Goal: Task Accomplishment & Management: Manage account settings

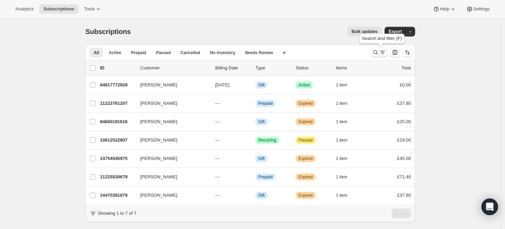
click at [379, 54] on icon "Search and filter results" at bounding box center [375, 52] width 7 height 7
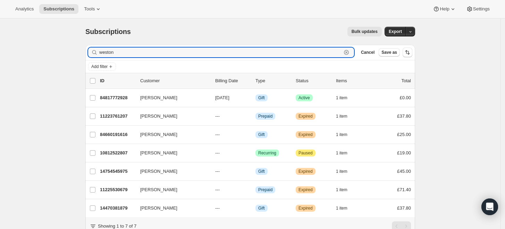
click at [350, 51] on icon "button" at bounding box center [346, 52] width 7 height 7
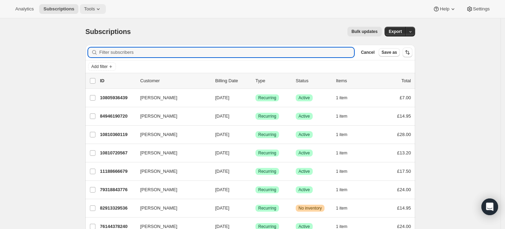
click at [97, 8] on icon at bounding box center [98, 9] width 7 height 7
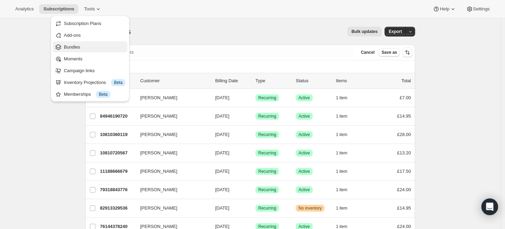
click at [88, 44] on span "Bundles" at bounding box center [94, 47] width 61 height 7
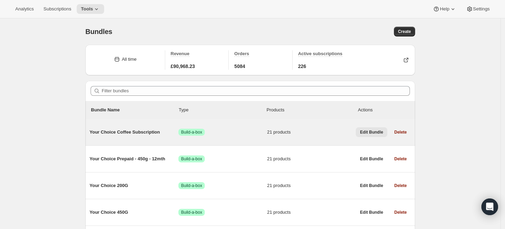
click at [373, 131] on span "Edit Bundle" at bounding box center [371, 132] width 23 height 6
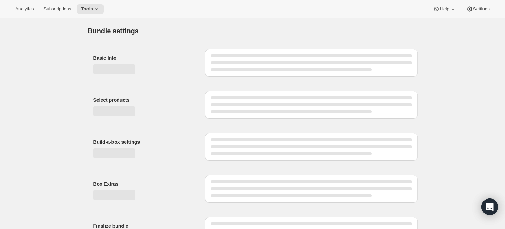
type input "Your Choice Coffee Subscription"
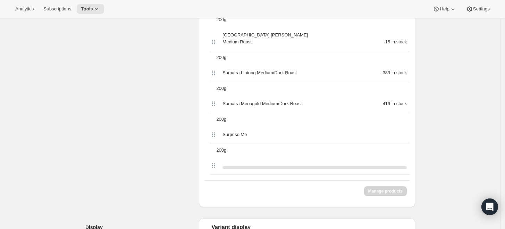
scroll to position [809, 0]
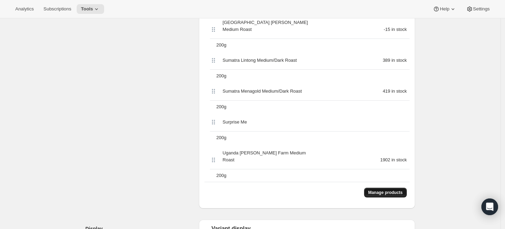
click at [399, 190] on span "Manage products" at bounding box center [385, 193] width 34 height 6
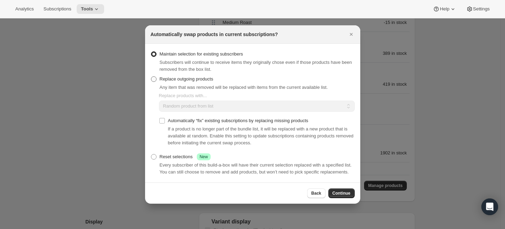
click at [185, 79] on span "Replace outgoing products" at bounding box center [187, 78] width 54 height 5
click at [151, 77] on input "Replace outgoing products" at bounding box center [151, 76] width 0 height 0
radio input "true"
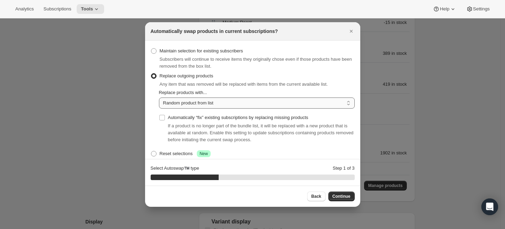
click at [187, 104] on select "Random product from list Matching product type Select specific replacements" at bounding box center [257, 102] width 196 height 11
select select "selection"
click at [159, 97] on select "Random product from list Matching product type Select specific replacements" at bounding box center [257, 102] width 196 height 11
click at [339, 195] on span "Continue" at bounding box center [341, 197] width 18 height 6
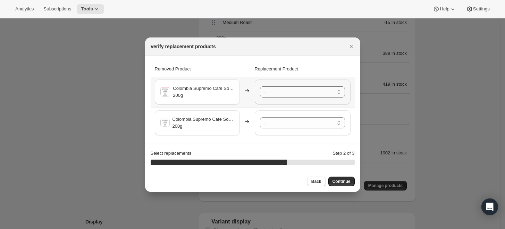
click at [304, 89] on select "- [GEOGRAPHIC_DATA] Ipanema Yellow Bourbon Medium Roast - 200g [GEOGRAPHIC_DATA…" at bounding box center [302, 91] width 85 height 11
click at [280, 91] on select "- [GEOGRAPHIC_DATA] Ipanema Yellow Bourbon Medium Roast - 200g [GEOGRAPHIC_DATA…" at bounding box center [302, 91] width 85 height 11
click at [286, 121] on select "- [GEOGRAPHIC_DATA] Ipanema Yellow Bourbon Medium Roast - 200g [GEOGRAPHIC_DATA…" at bounding box center [302, 122] width 85 height 11
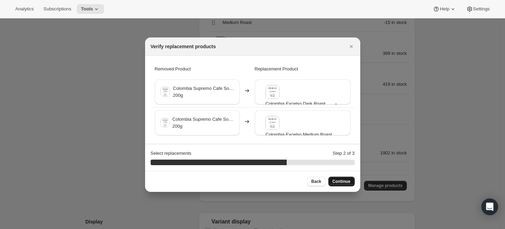
click at [347, 184] on span "Continue" at bounding box center [341, 182] width 18 height 6
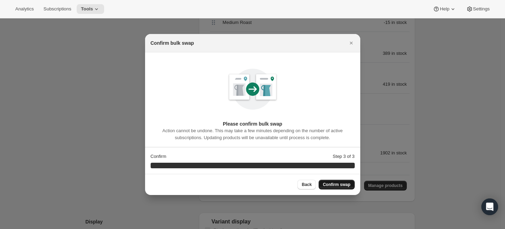
click at [347, 184] on span "Confirm swap" at bounding box center [336, 185] width 27 height 6
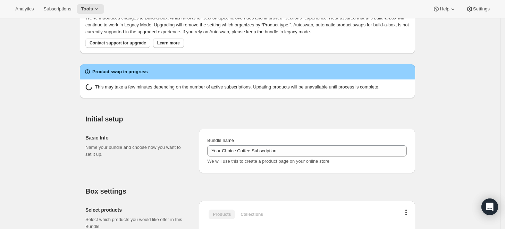
scroll to position [0, 0]
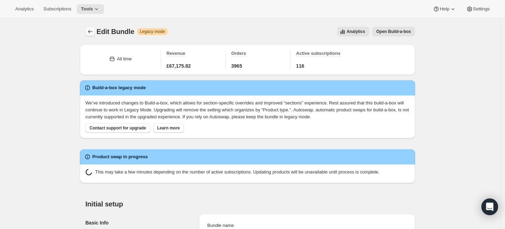
click at [92, 29] on icon "Bundles" at bounding box center [90, 31] width 7 height 7
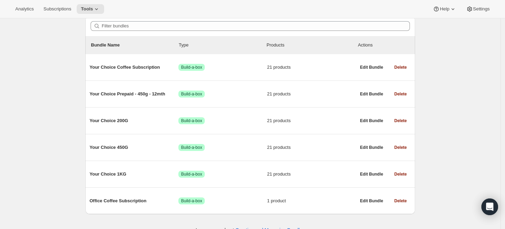
scroll to position [76, 0]
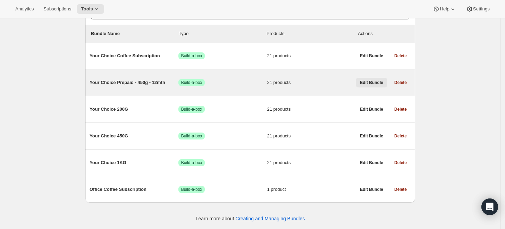
click at [372, 82] on span "Edit Bundle" at bounding box center [371, 83] width 23 height 6
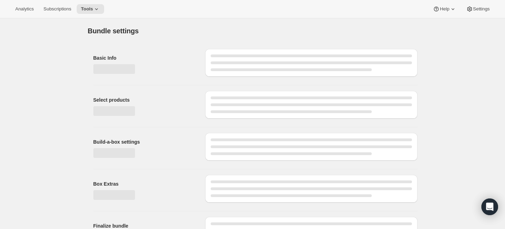
type input "Your Choice Prepaid - 450g - 12mth"
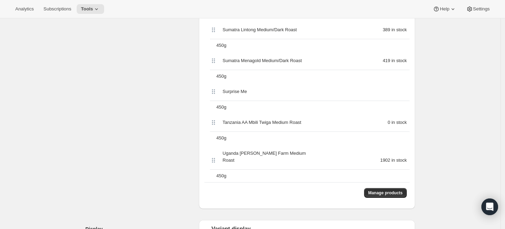
scroll to position [809, 0]
click at [389, 188] on button "Manage products" at bounding box center [385, 193] width 43 height 10
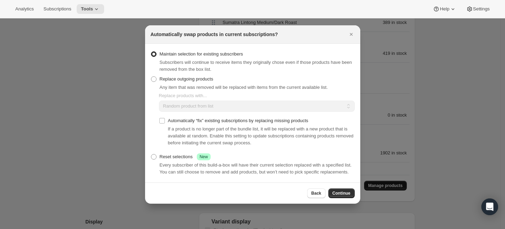
scroll to position [0, 0]
click at [196, 81] on span "Replace outgoing products" at bounding box center [187, 78] width 54 height 5
click at [151, 77] on input "Replace outgoing products" at bounding box center [151, 76] width 0 height 0
radio input "true"
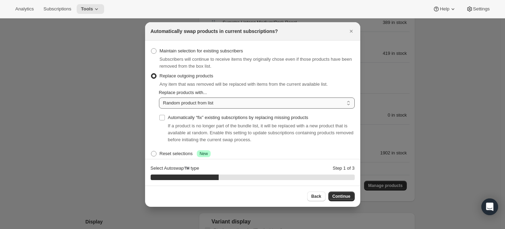
click at [203, 102] on select "Random product from list Matching product type Select specific replacements" at bounding box center [257, 102] width 196 height 11
select select "selection"
click at [159, 97] on select "Random product from list Matching product type Select specific replacements" at bounding box center [257, 102] width 196 height 11
click at [342, 194] on span "Continue" at bounding box center [341, 197] width 18 height 6
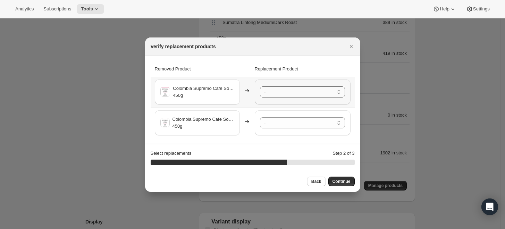
click at [270, 95] on select "- [GEOGRAPHIC_DATA] Ipanema Yellow Bourbon Medium Roast - 450g [GEOGRAPHIC_DATA…" at bounding box center [302, 91] width 85 height 11
click at [286, 123] on select "- [GEOGRAPHIC_DATA] Ipanema Yellow Bourbon Medium Roast - 450g [GEOGRAPHIC_DATA…" at bounding box center [302, 122] width 85 height 11
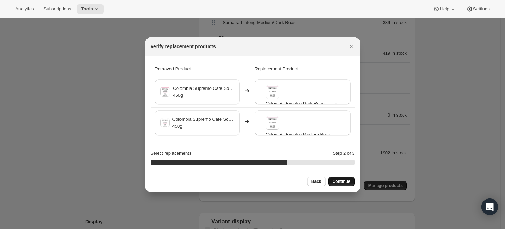
click at [349, 182] on span "Continue" at bounding box center [341, 182] width 18 height 6
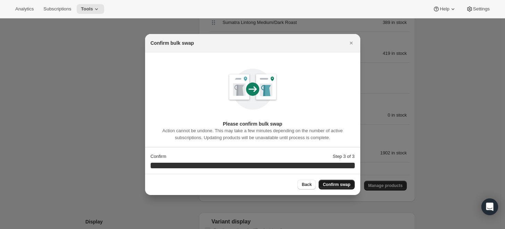
click at [344, 183] on span "Confirm swap" at bounding box center [336, 185] width 27 height 6
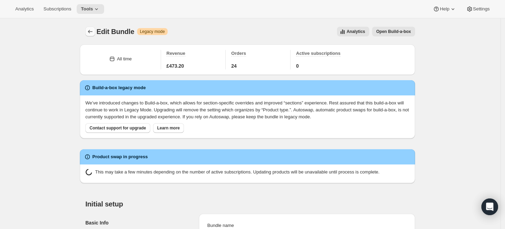
click at [94, 31] on icon "Bundles" at bounding box center [90, 31] width 7 height 7
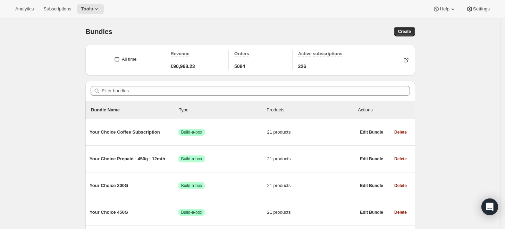
scroll to position [76, 0]
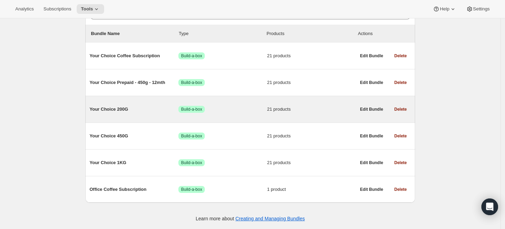
click at [114, 110] on span "Your Choice 200G" at bounding box center [134, 109] width 89 height 7
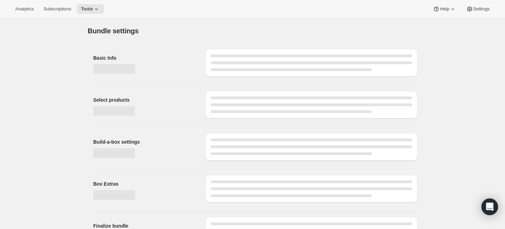
type input "Your Choice 200G"
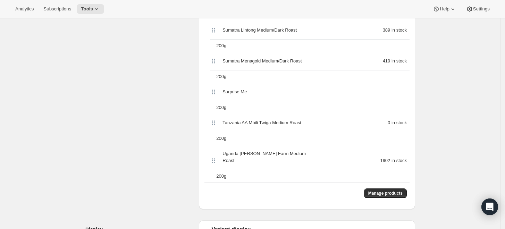
scroll to position [812, 0]
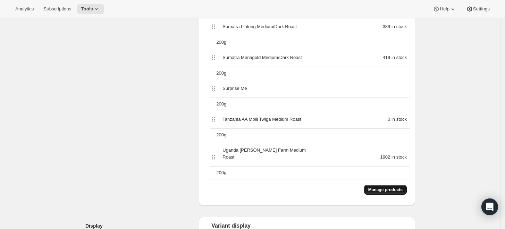
click at [389, 187] on span "Manage products" at bounding box center [385, 190] width 34 height 6
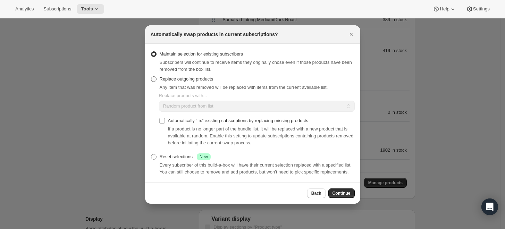
click at [192, 78] on span "Replace outgoing products" at bounding box center [187, 78] width 54 height 5
click at [151, 77] on input "Replace outgoing products" at bounding box center [151, 76] width 0 height 0
radio input "true"
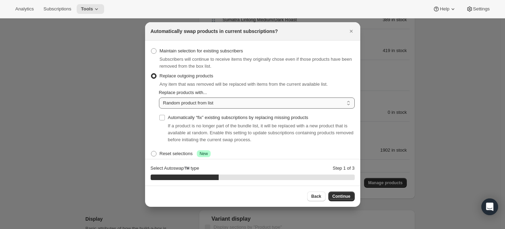
click at [208, 104] on select "Random product from list Matching product type Select specific replacements" at bounding box center [257, 102] width 196 height 11
select select "selection"
click at [159, 97] on select "Random product from list Matching product type Select specific replacements" at bounding box center [257, 102] width 196 height 11
click at [341, 198] on span "Continue" at bounding box center [341, 197] width 18 height 6
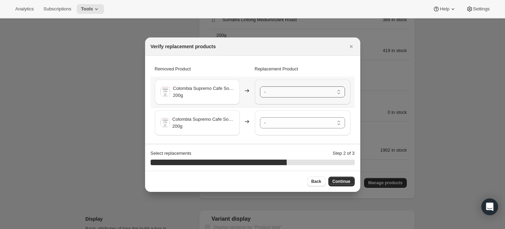
click at [298, 89] on select "- [GEOGRAPHIC_DATA] Ipanema Yellow Bourbon Medium Roast - 200g [GEOGRAPHIC_DATA…" at bounding box center [302, 91] width 85 height 11
click at [298, 95] on select "- [GEOGRAPHIC_DATA] Ipanema Yellow Bourbon Medium Roast - 200g [GEOGRAPHIC_DATA…" at bounding box center [302, 91] width 85 height 11
click at [298, 119] on select "- [GEOGRAPHIC_DATA] Ipanema Yellow Bourbon Medium Roast - 200g [GEOGRAPHIC_DATA…" at bounding box center [302, 122] width 85 height 11
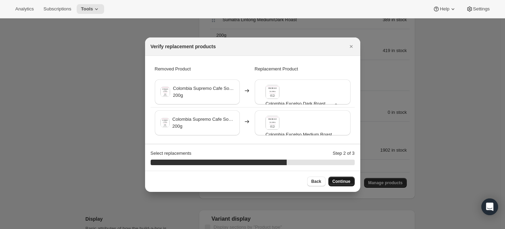
click at [343, 179] on span "Continue" at bounding box center [341, 182] width 18 height 6
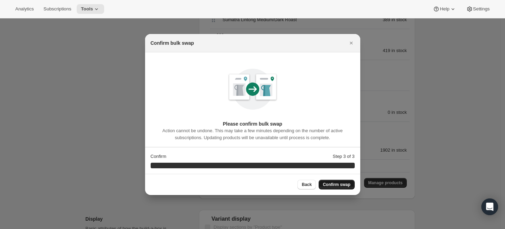
click at [343, 184] on span "Confirm swap" at bounding box center [336, 185] width 27 height 6
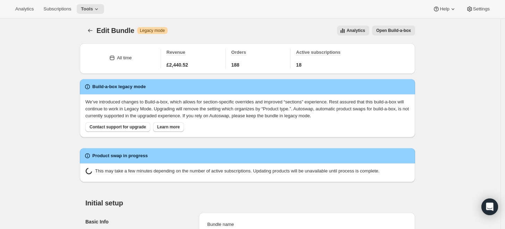
scroll to position [0, 0]
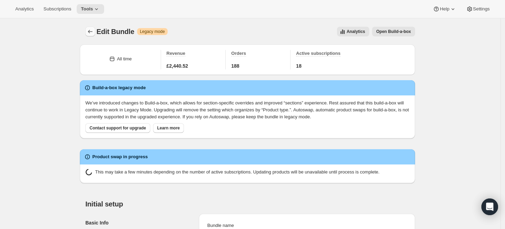
click at [91, 31] on icon "Bundles" at bounding box center [90, 31] width 5 height 3
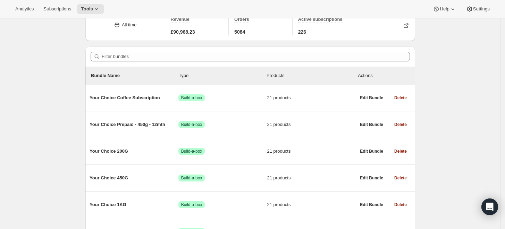
scroll to position [76, 0]
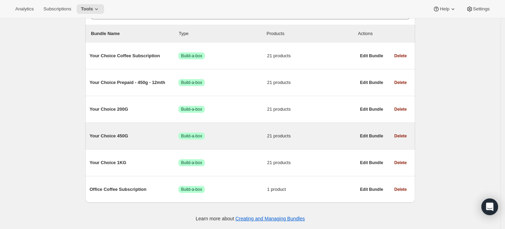
click at [114, 136] on span "Your Choice 450G" at bounding box center [134, 136] width 89 height 7
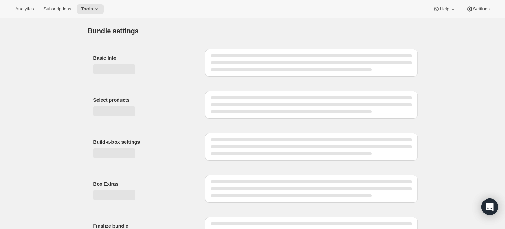
type input "Your Choice 450G"
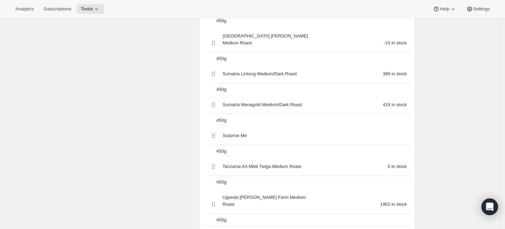
scroll to position [771, 0]
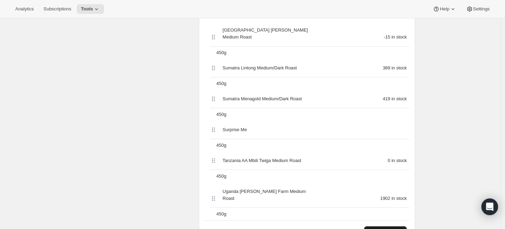
click at [391, 228] on span "Manage products" at bounding box center [385, 231] width 34 height 6
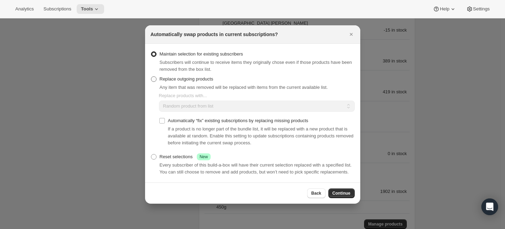
click at [179, 79] on span "Replace outgoing products" at bounding box center [187, 78] width 54 height 5
click at [151, 77] on input "Replace outgoing products" at bounding box center [151, 76] width 0 height 0
radio input "true"
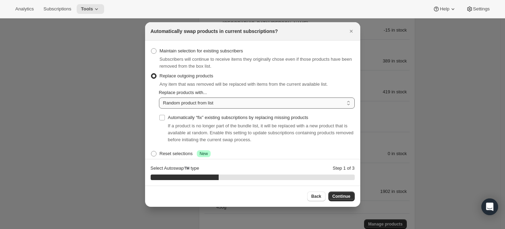
click at [187, 102] on select "Random product from list Matching product type Select specific replacements" at bounding box center [257, 102] width 196 height 11
select select "selection"
click at [159, 97] on select "Random product from list Matching product type Select specific replacements" at bounding box center [257, 102] width 196 height 11
click at [340, 194] on span "Continue" at bounding box center [341, 197] width 18 height 6
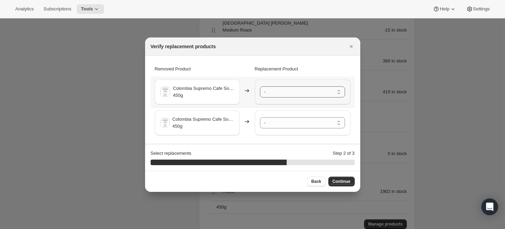
click at [268, 88] on select "- [GEOGRAPHIC_DATA] Ipanema Yellow Bourbon Medium Roast - 450g [GEOGRAPHIC_DATA…" at bounding box center [302, 91] width 85 height 11
click at [275, 124] on select "- [GEOGRAPHIC_DATA] Ipanema Yellow Bourbon Medium Roast - 450g [GEOGRAPHIC_DATA…" at bounding box center [302, 122] width 85 height 11
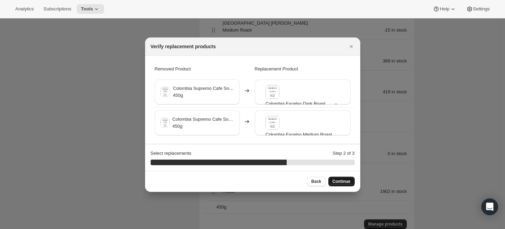
click at [343, 182] on span "Continue" at bounding box center [341, 182] width 18 height 6
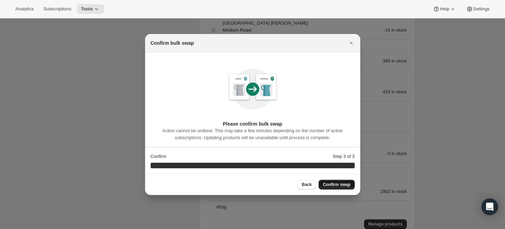
click at [343, 182] on span "Confirm swap" at bounding box center [336, 185] width 27 height 6
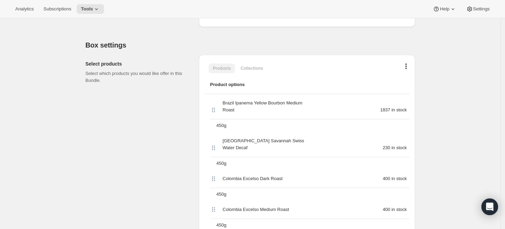
scroll to position [0, 0]
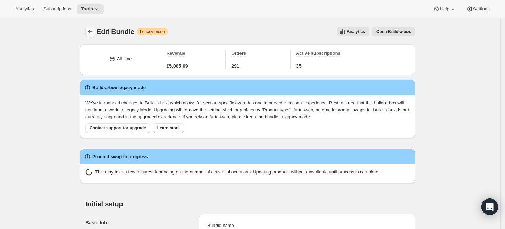
click at [91, 28] on icon "Bundles" at bounding box center [90, 31] width 7 height 7
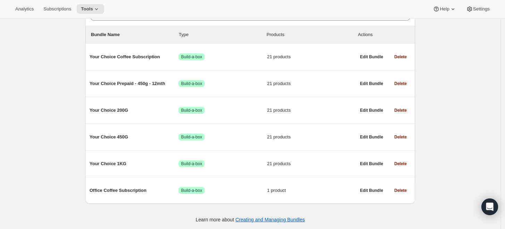
scroll to position [76, 0]
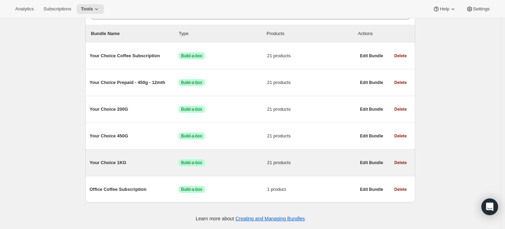
click at [110, 163] on span "Your Choice 1KG" at bounding box center [134, 162] width 89 height 7
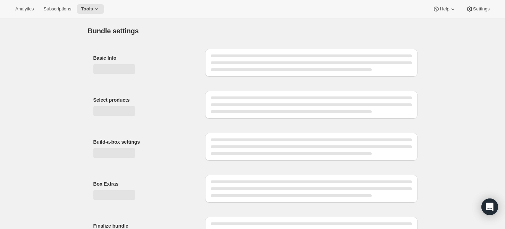
type input "Your Choice 1KG"
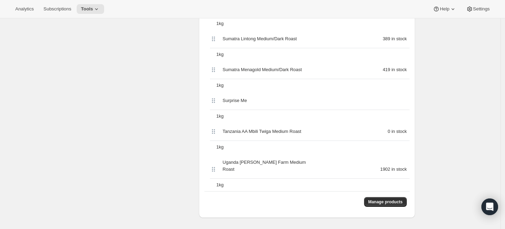
scroll to position [809, 0]
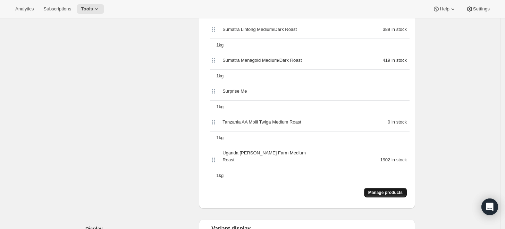
click at [405, 188] on button "Manage products" at bounding box center [385, 193] width 43 height 10
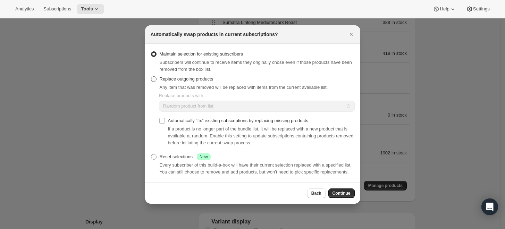
click at [205, 79] on span "Replace outgoing products" at bounding box center [187, 78] width 54 height 5
click at [151, 77] on input "Replace outgoing products" at bounding box center [151, 76] width 0 height 0
radio input "true"
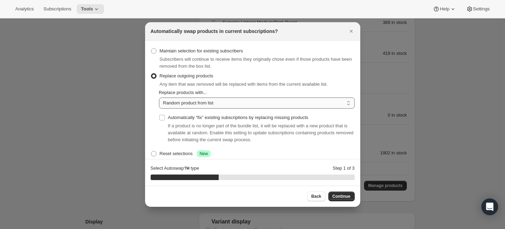
click at [208, 105] on select "Random product from list Matching product type Select specific replacements" at bounding box center [257, 102] width 196 height 11
select select "selection"
click at [159, 97] on select "Random product from list Matching product type Select specific replacements" at bounding box center [257, 102] width 196 height 11
click at [347, 195] on span "Continue" at bounding box center [341, 197] width 18 height 6
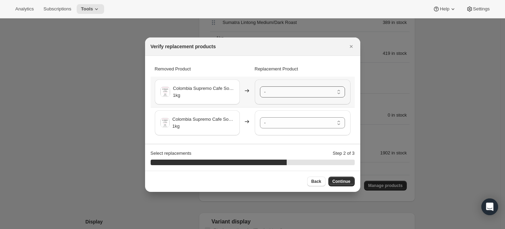
click at [291, 93] on select "- [GEOGRAPHIC_DATA] Ipanema Yellow Bourbon Medium Roast - 1kg [GEOGRAPHIC_DATA]…" at bounding box center [302, 91] width 85 height 11
click at [324, 124] on select "- [GEOGRAPHIC_DATA] Ipanema Yellow Bourbon Medium Roast - 1kg [GEOGRAPHIC_DATA]…" at bounding box center [302, 122] width 85 height 11
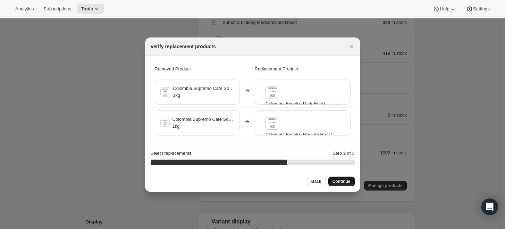
click at [346, 185] on button "Continue" at bounding box center [341, 182] width 26 height 10
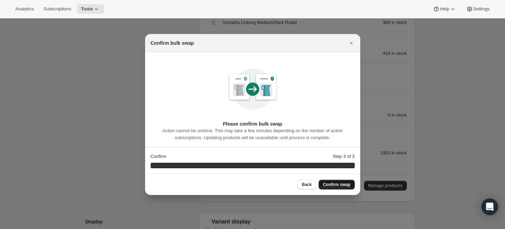
click at [346, 185] on span "Confirm swap" at bounding box center [336, 185] width 27 height 6
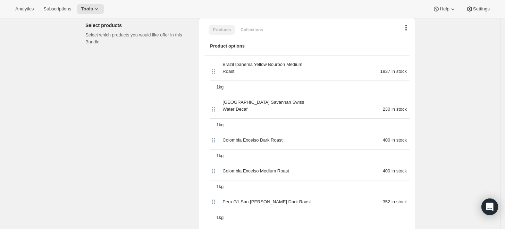
scroll to position [0, 0]
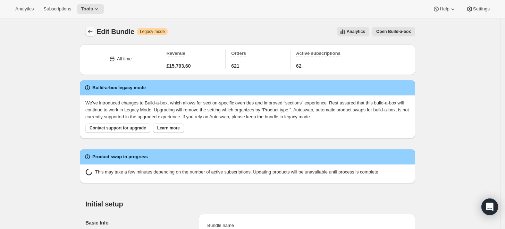
click at [94, 35] on icon "Bundles" at bounding box center [90, 31] width 7 height 7
